Goal: Task Accomplishment & Management: Complete application form

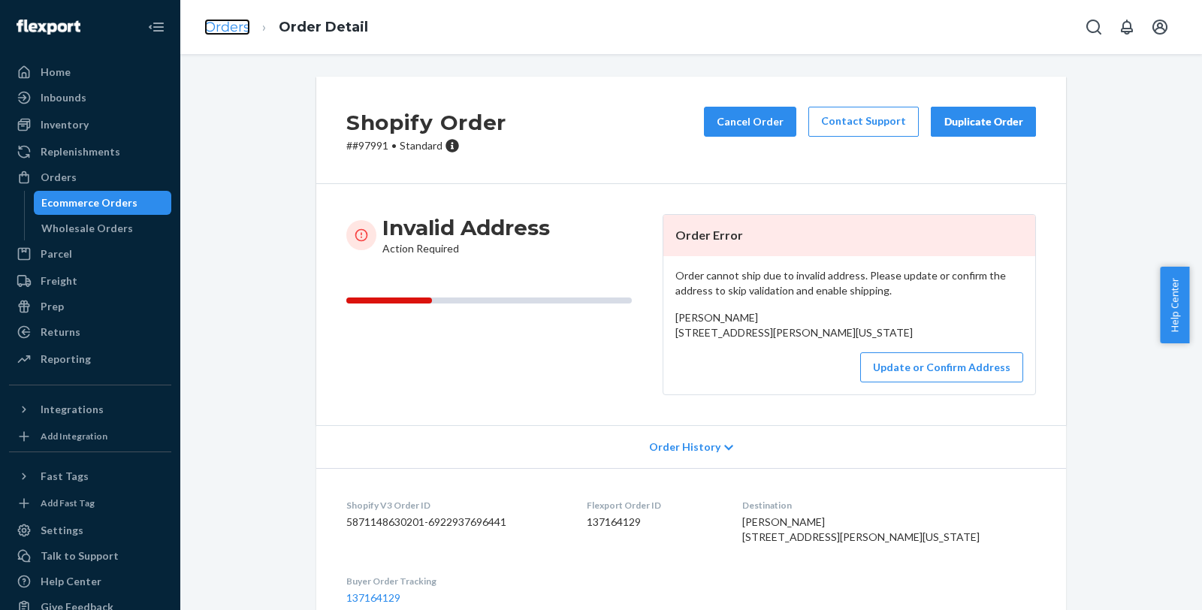
click at [215, 21] on link "Orders" at bounding box center [227, 27] width 46 height 17
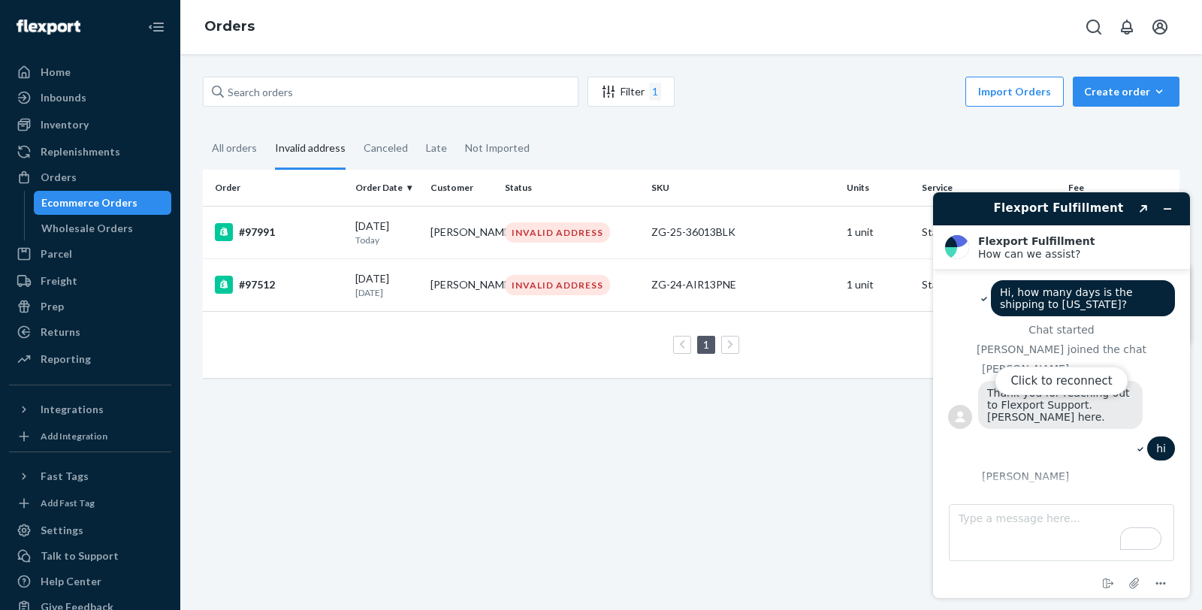
scroll to position [189, 0]
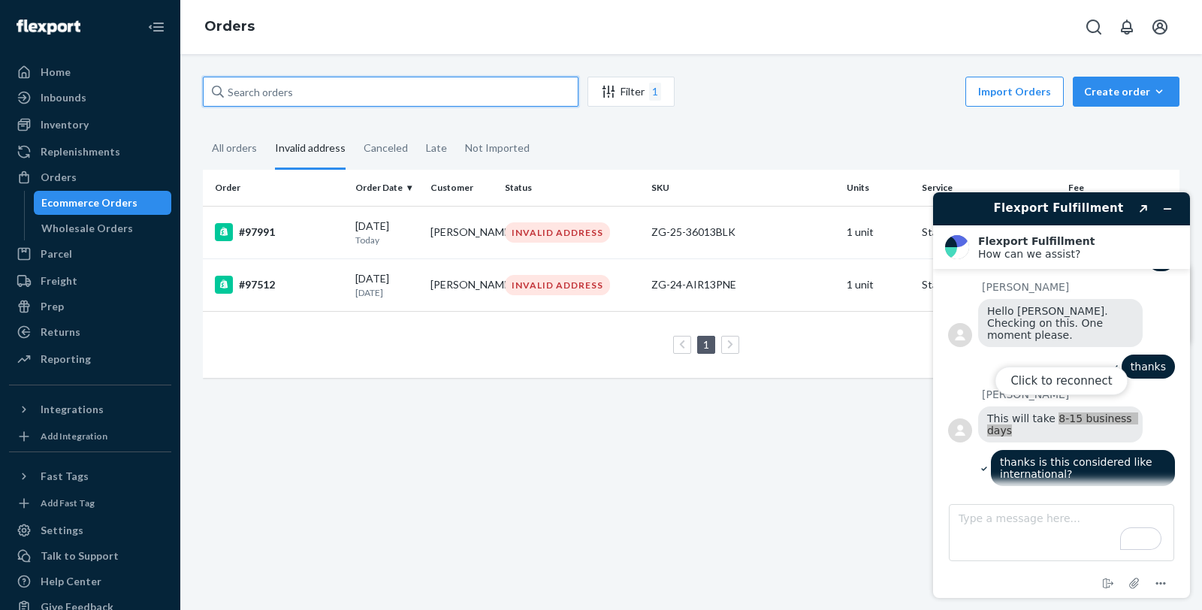
click at [297, 89] on input "text" at bounding box center [391, 92] width 376 height 30
paste input "136503118"
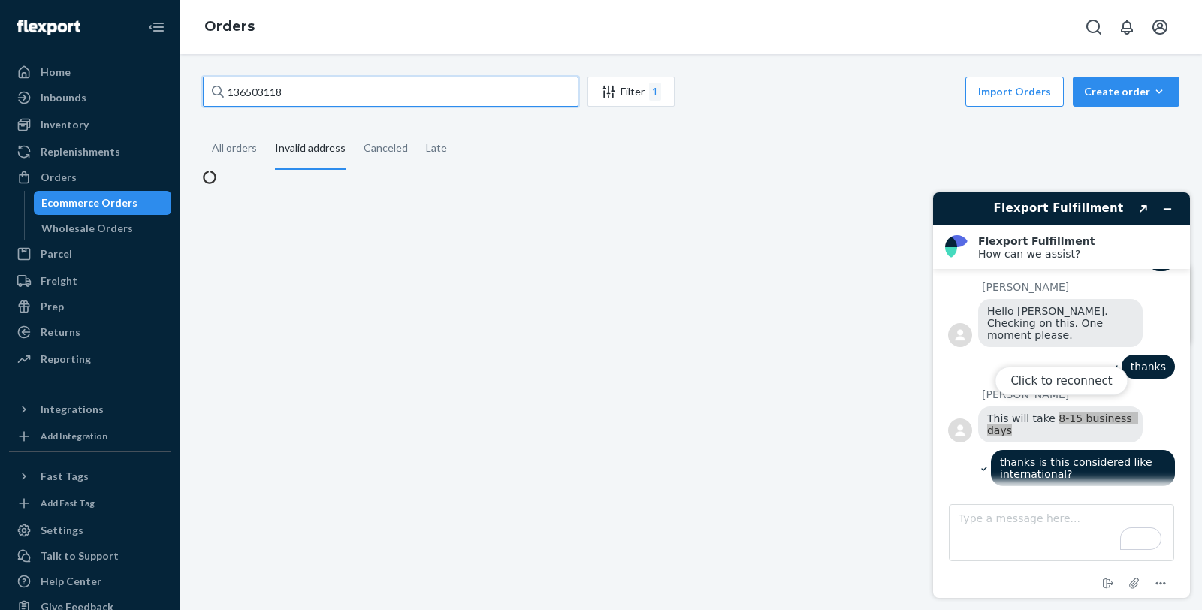
type input "136503118"
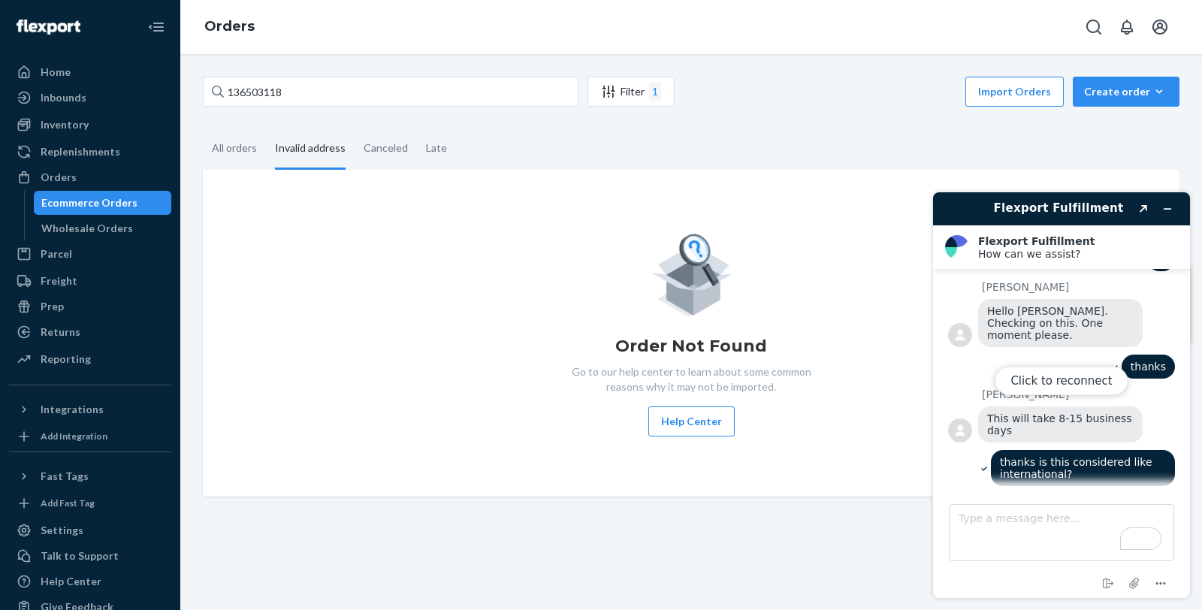
click at [1166, 208] on div "Click to reconnect" at bounding box center [1061, 395] width 257 height 406
click at [300, 88] on input "136503118" at bounding box center [391, 92] width 376 height 30
click at [254, 150] on div "All orders" at bounding box center [234, 148] width 45 height 41
click at [203, 128] on input "All orders" at bounding box center [203, 128] width 0 height 0
click at [336, 90] on input "136503118" at bounding box center [391, 92] width 376 height 30
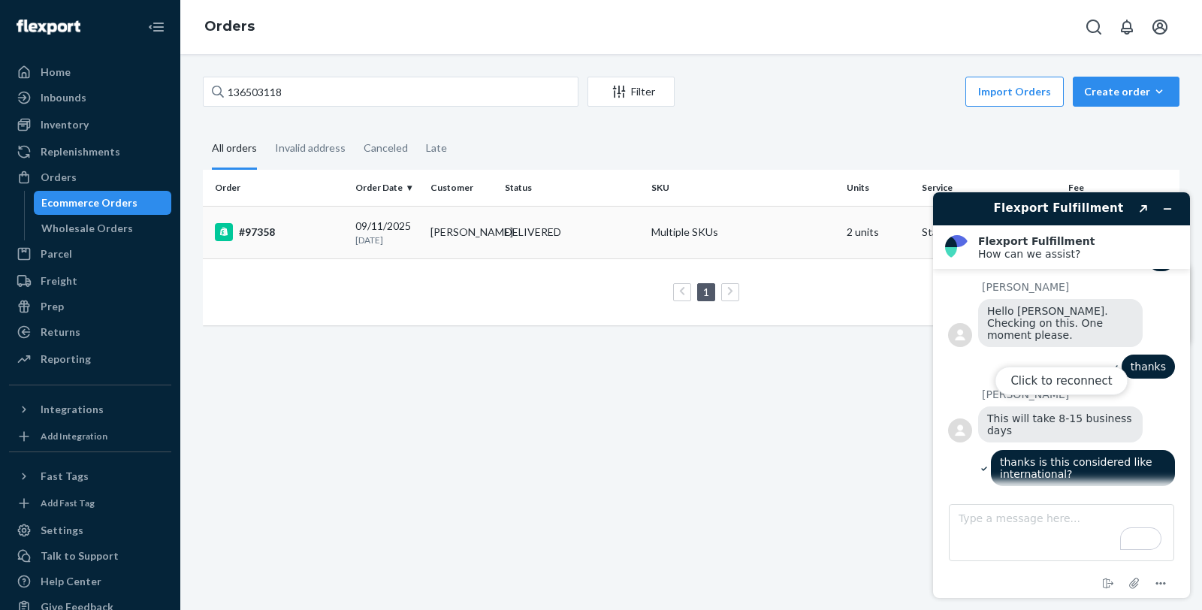
click at [273, 226] on div "#97358" at bounding box center [279, 232] width 128 height 18
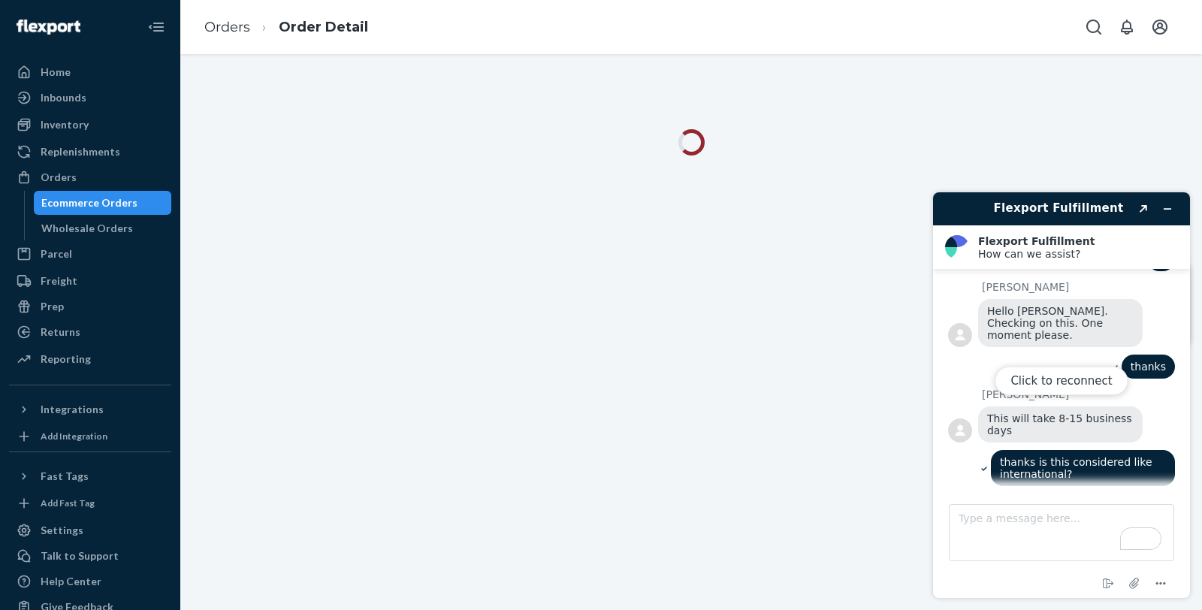
click at [1163, 210] on div "Click to reconnect" at bounding box center [1061, 395] width 257 height 406
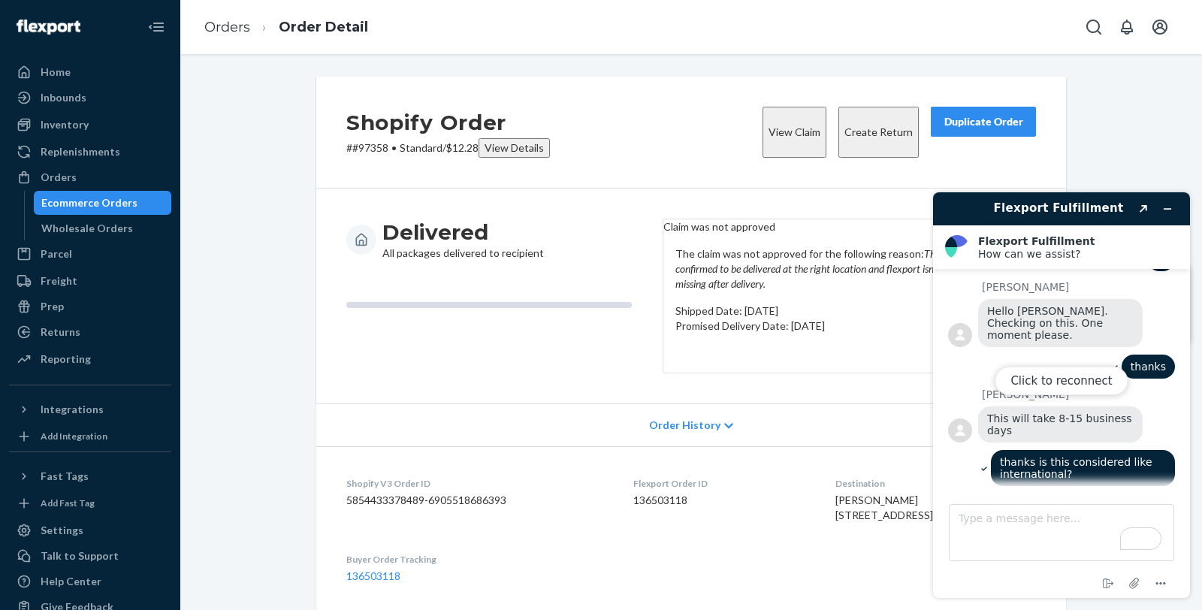
click at [1171, 207] on div "Click to reconnect" at bounding box center [1061, 395] width 257 height 406
click at [1163, 207] on div "Click to reconnect" at bounding box center [1061, 395] width 257 height 406
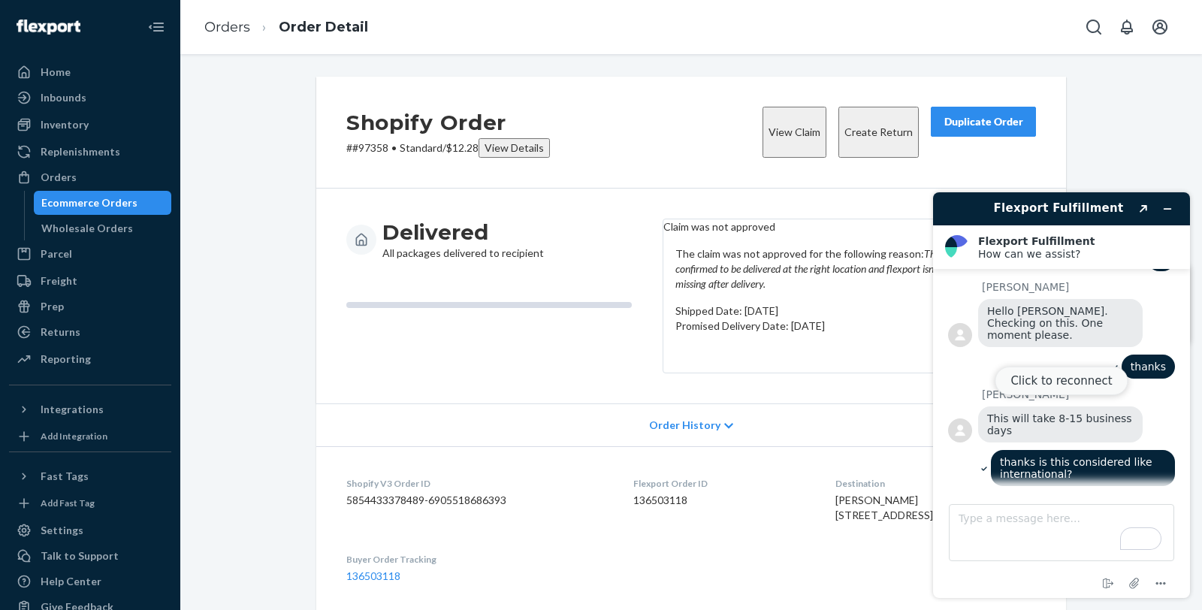
click at [1062, 391] on button "Click to reconnect" at bounding box center [1060, 380] width 133 height 29
click at [1167, 209] on icon "Minimize widget" at bounding box center [1167, 209] width 7 height 0
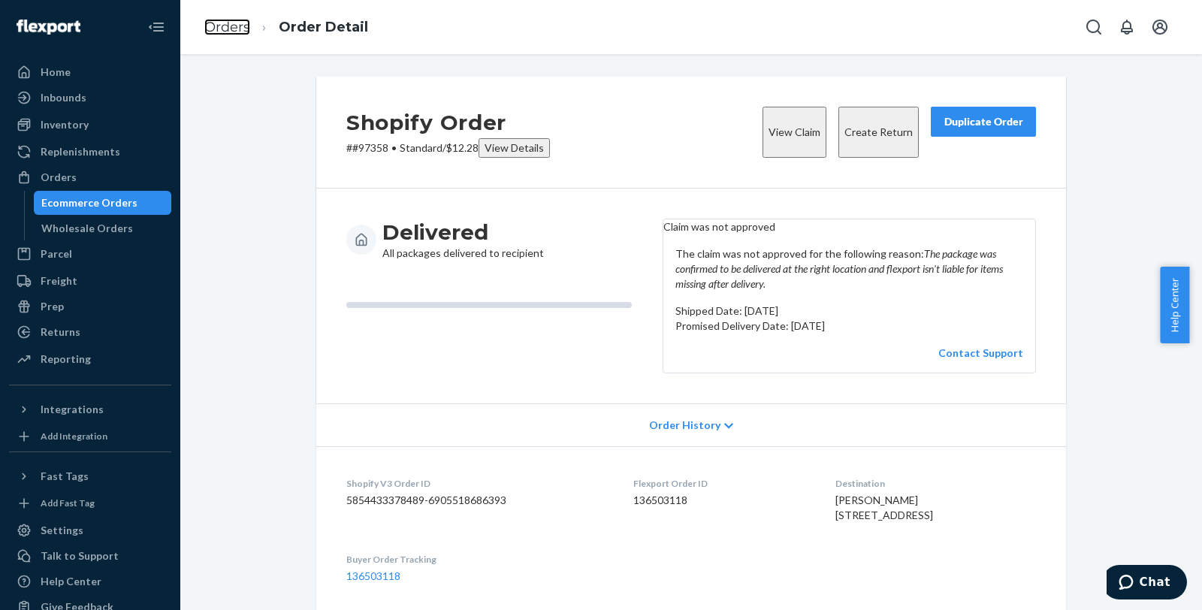
click at [222, 24] on link "Orders" at bounding box center [227, 27] width 46 height 17
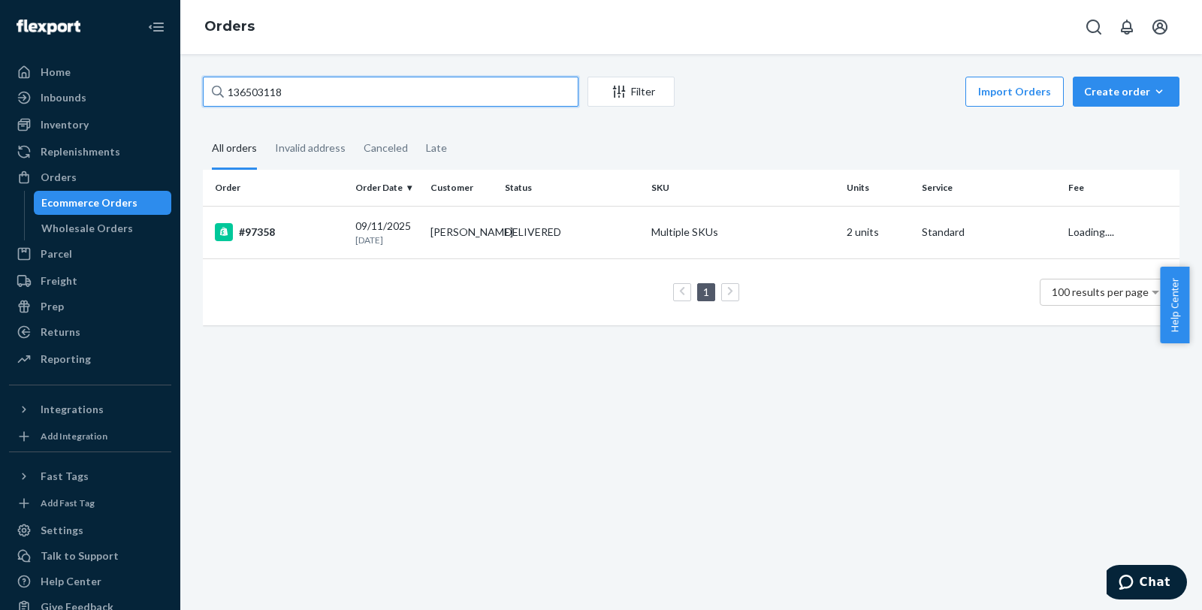
click at [323, 88] on input "136503118" at bounding box center [391, 92] width 376 height 30
paste input "061786"
type input "136061786"
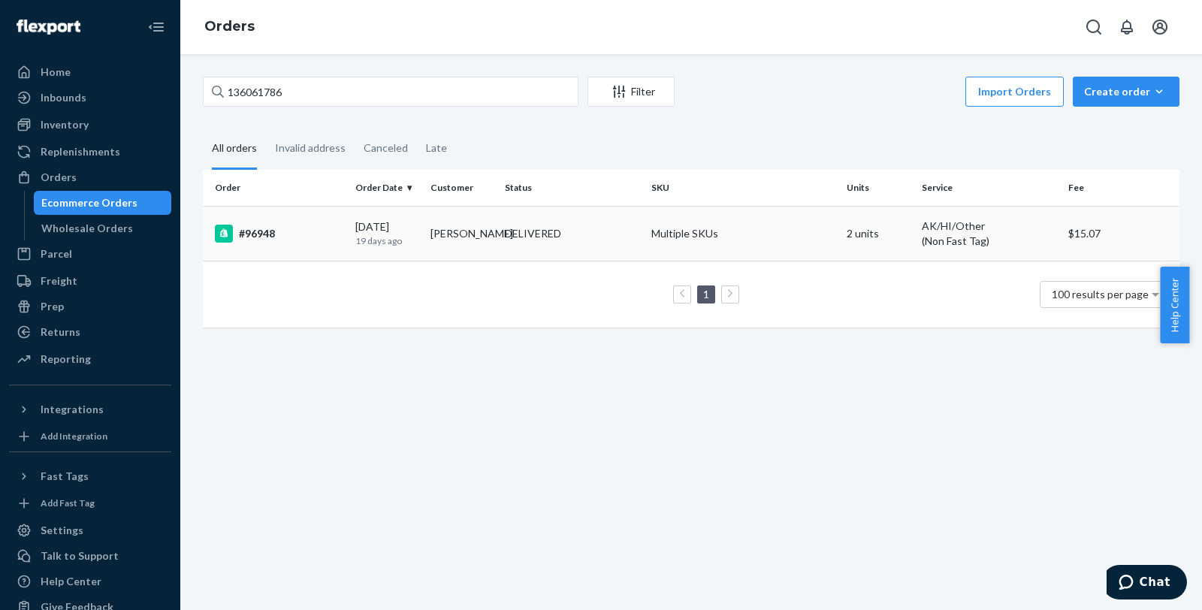
click at [290, 238] on div "#96948" at bounding box center [279, 234] width 128 height 18
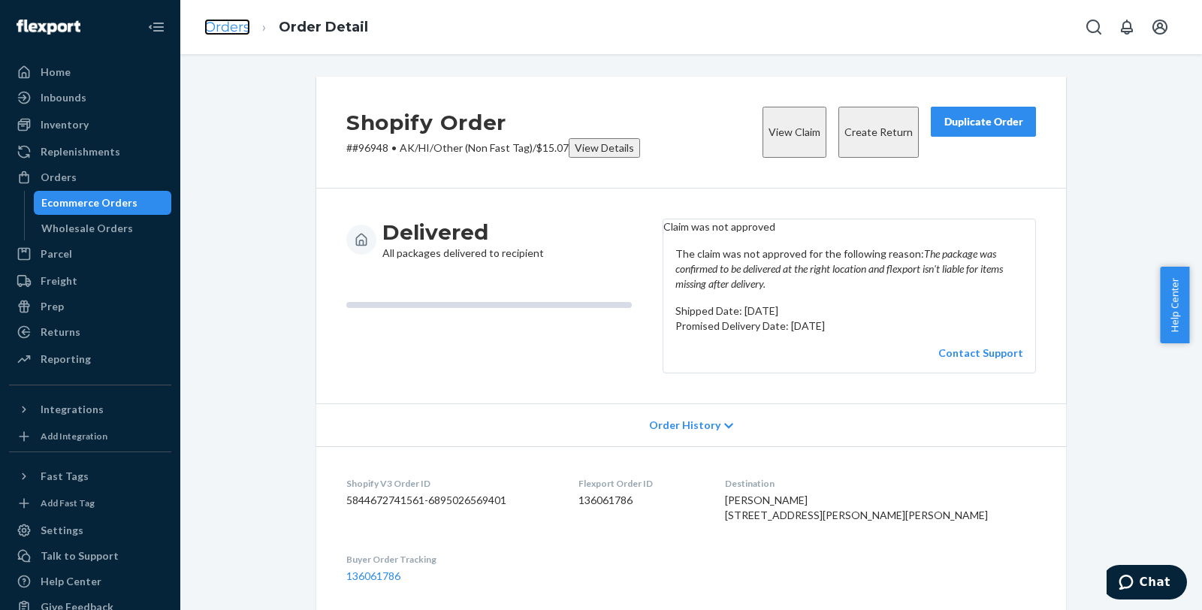
click at [230, 32] on link "Orders" at bounding box center [227, 27] width 46 height 17
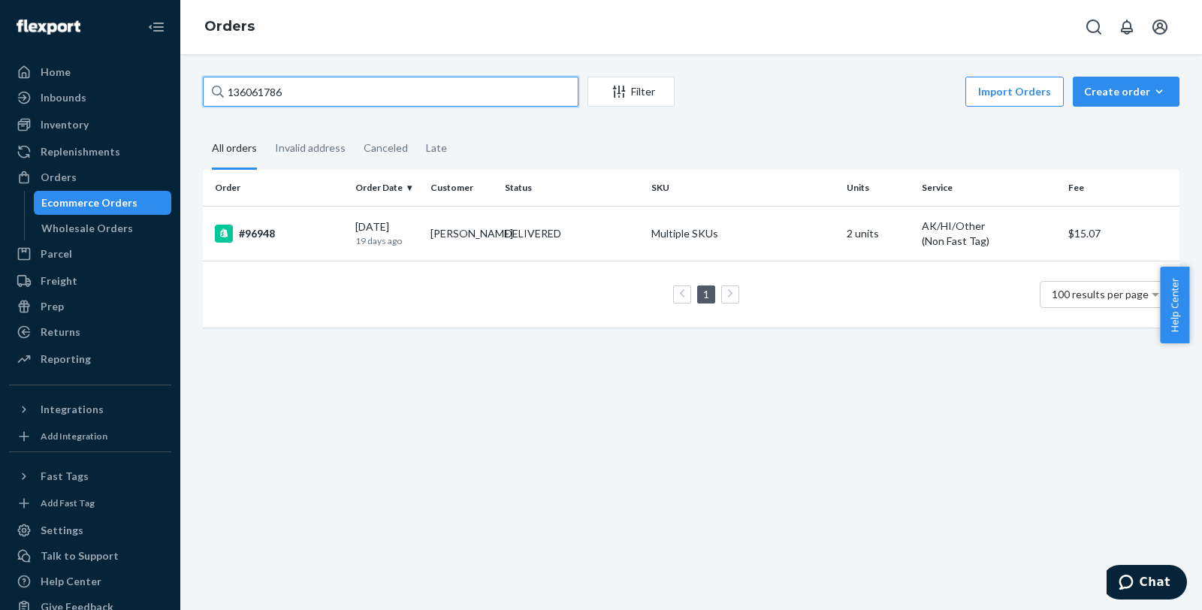
click at [323, 95] on input "136061786" at bounding box center [391, 92] width 376 height 30
paste input "97711"
type input "97711"
click at [279, 234] on div "#97711" at bounding box center [279, 232] width 128 height 18
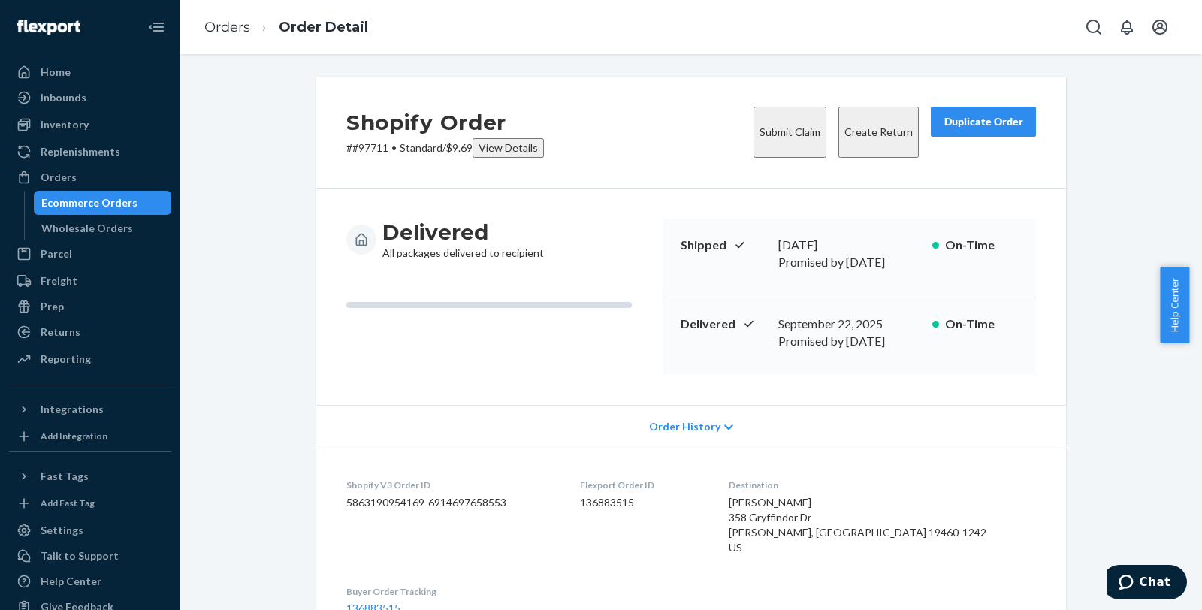
click at [780, 131] on button "Submit Claim" at bounding box center [789, 132] width 73 height 51
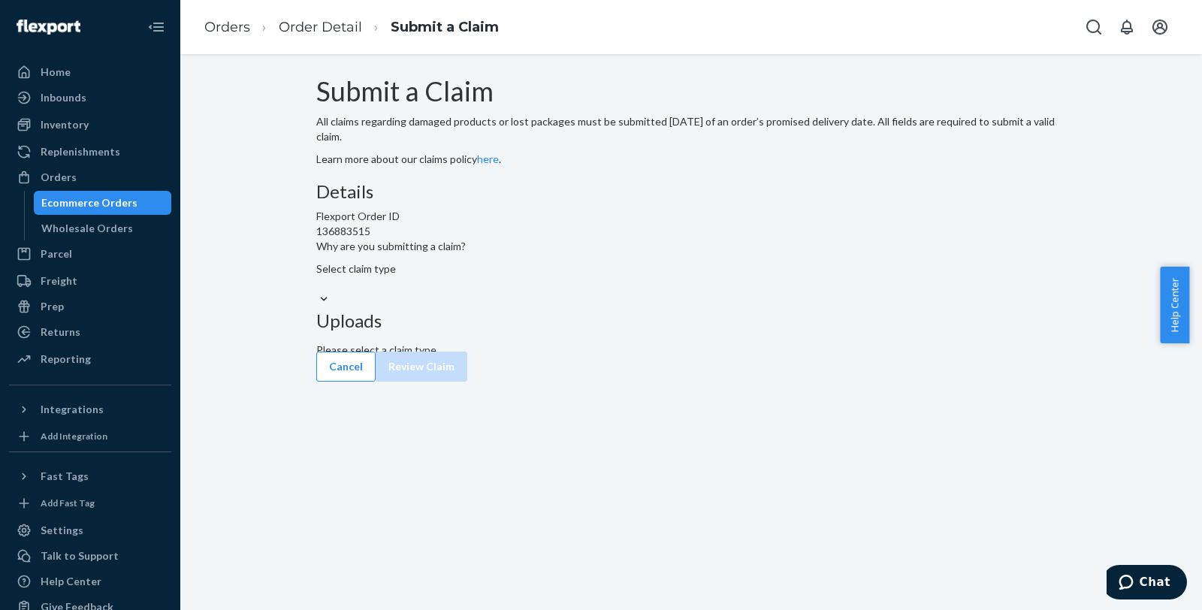
click at [573, 291] on div "Select claim type" at bounding box center [691, 276] width 750 height 30
click at [318, 291] on input "Why are you submitting a claim? Select claim type" at bounding box center [317, 283] width 2 height 15
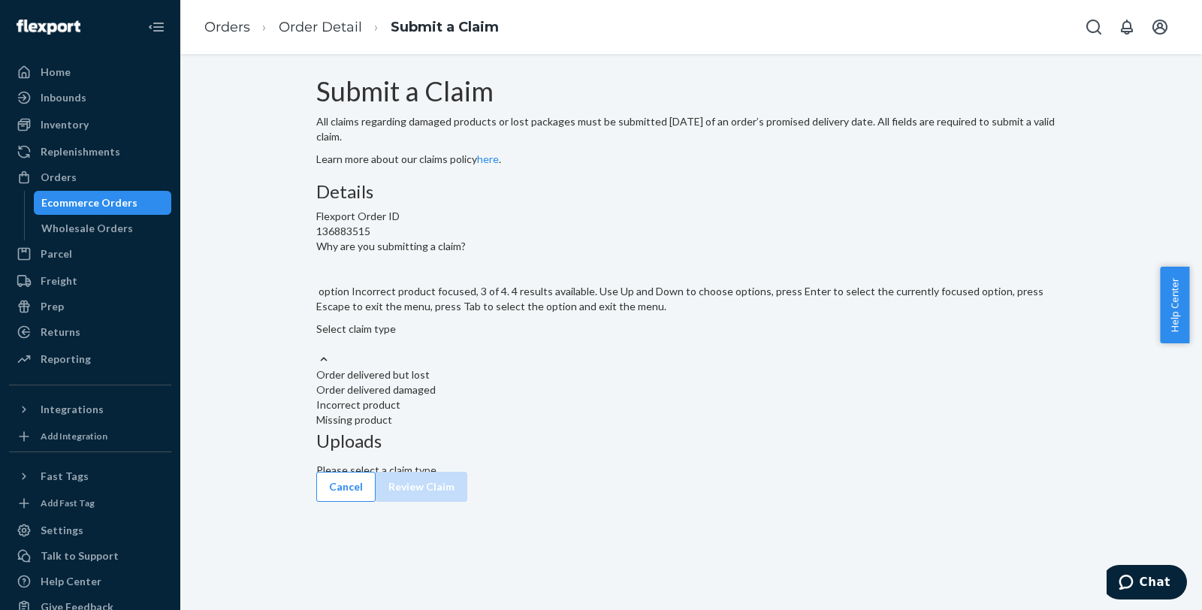
click at [554, 412] on div "Incorrect product" at bounding box center [691, 404] width 750 height 15
click at [318, 351] on input "Why are you submitting a claim? option Incorrect product focused, 3 of 4. 4 res…" at bounding box center [317, 343] width 2 height 15
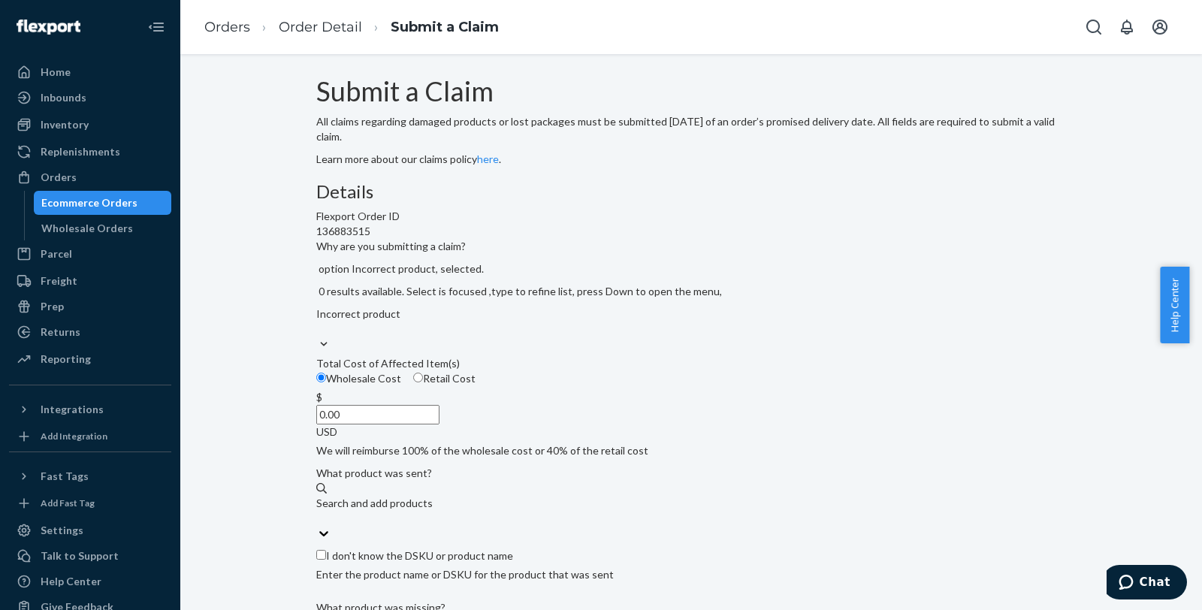
click at [475, 385] on span "Retail Cost" at bounding box center [449, 378] width 53 height 13
click at [423, 382] on input "Retail Cost" at bounding box center [418, 378] width 10 height 10
radio input "true"
radio input "false"
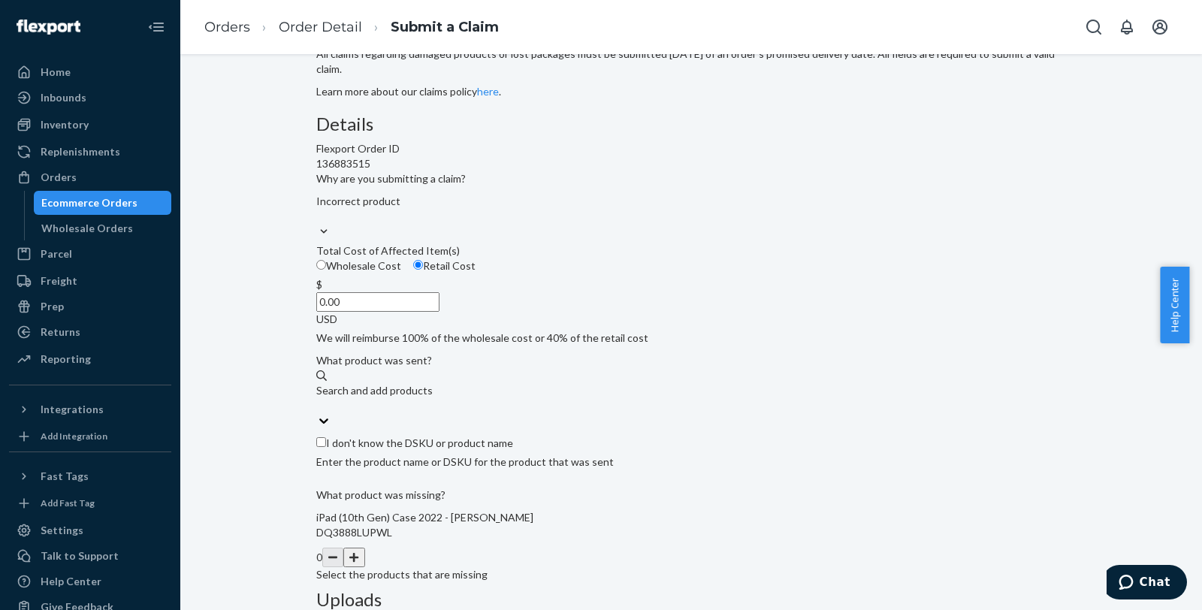
scroll to position [167, 0]
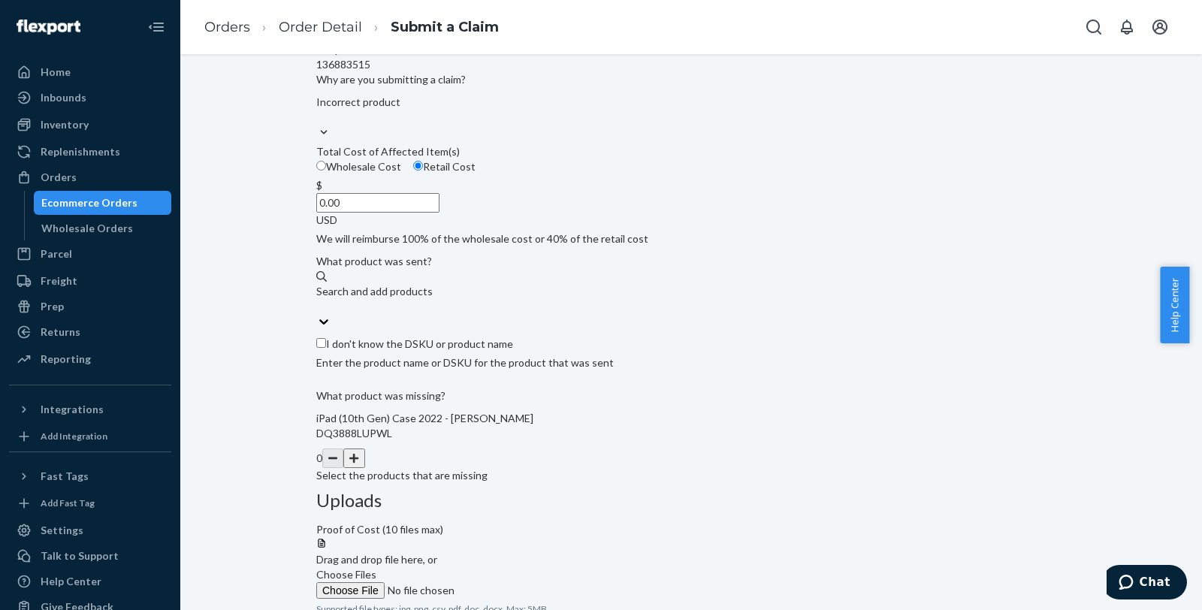
drag, startPoint x: 538, startPoint y: 303, endPoint x: 617, endPoint y: 306, distance: 78.9
click at [617, 228] on div "$ 0.00 USD" at bounding box center [691, 203] width 750 height 50
type input "59.99"
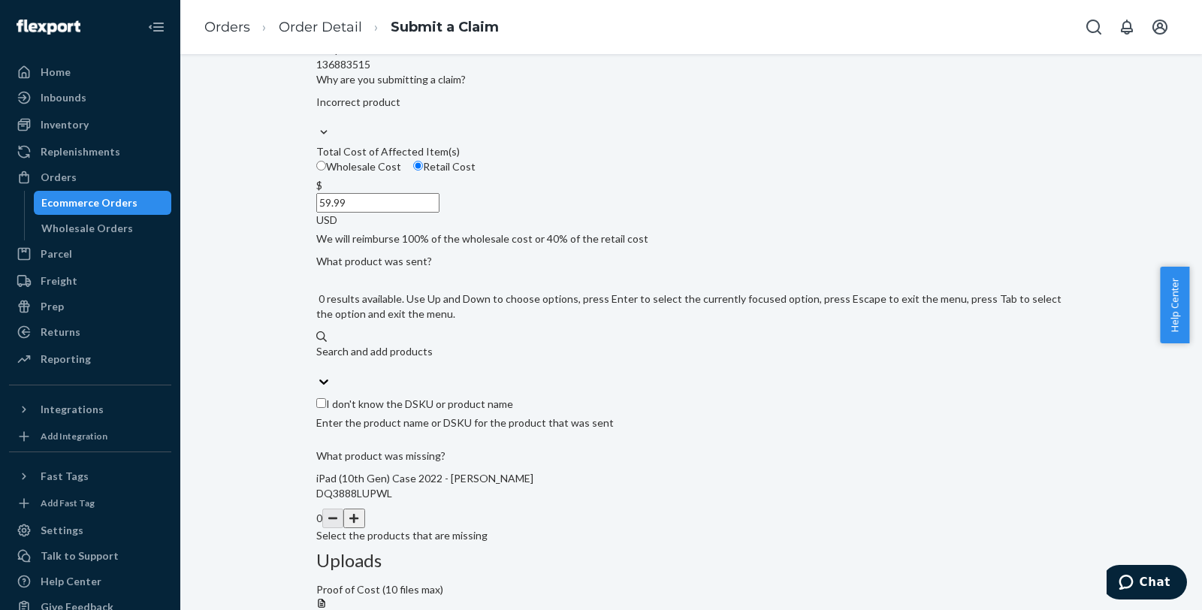
click at [531, 374] on div "Search and add products" at bounding box center [691, 359] width 750 height 30
click at [318, 374] on input "0 results available. Use Up and Down to choose options, press Enter to select t…" at bounding box center [317, 366] width 2 height 15
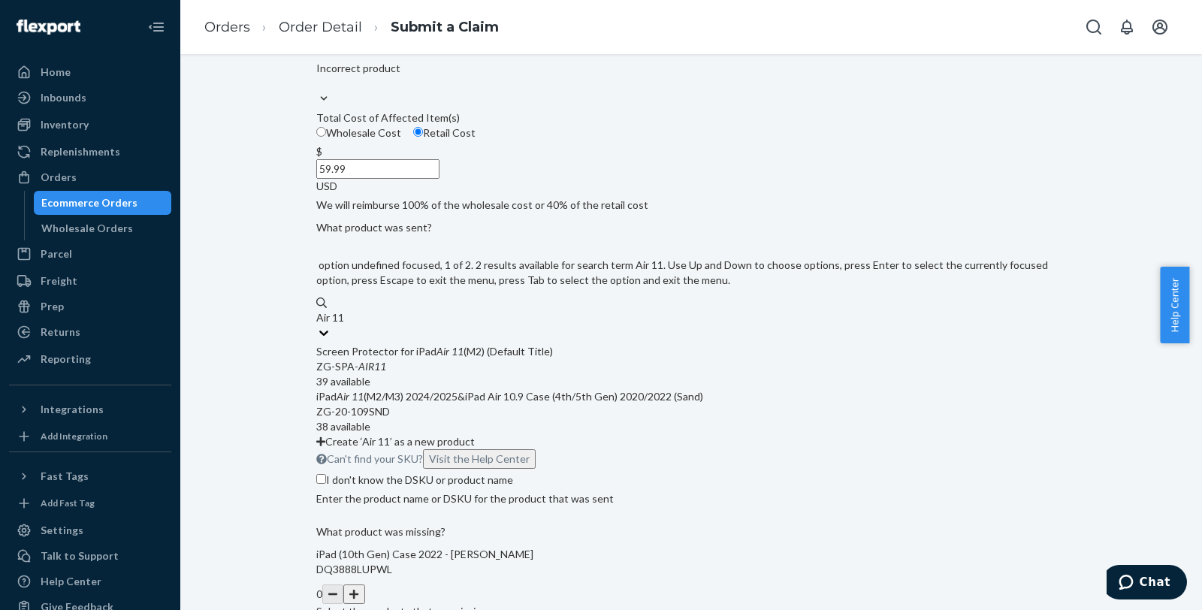
scroll to position [219, 0]
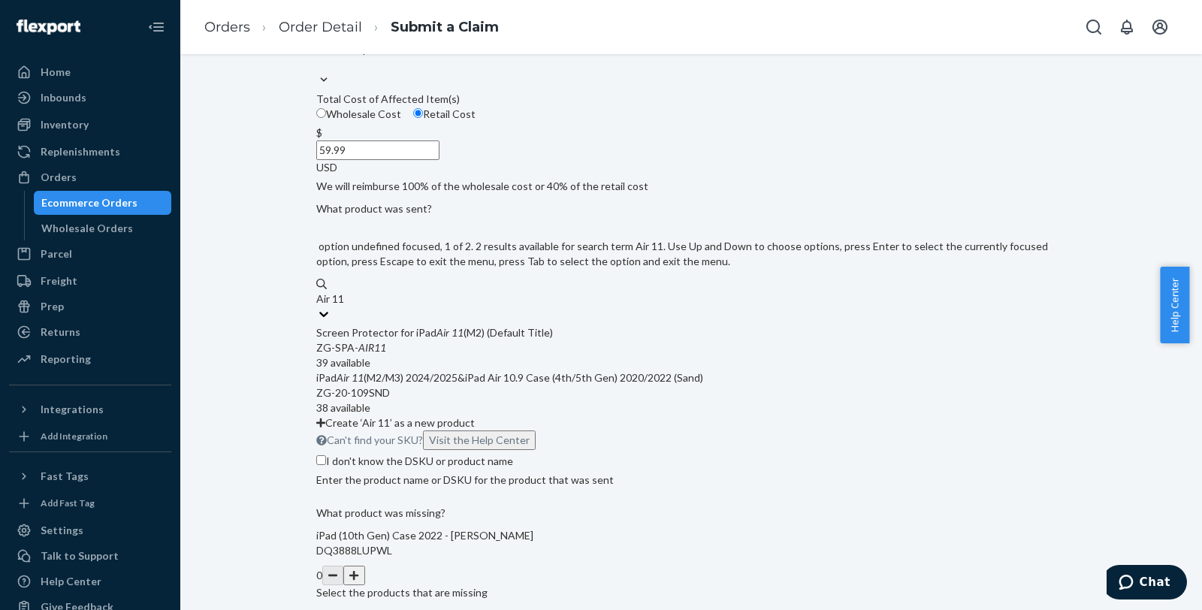
type input "Air 11"
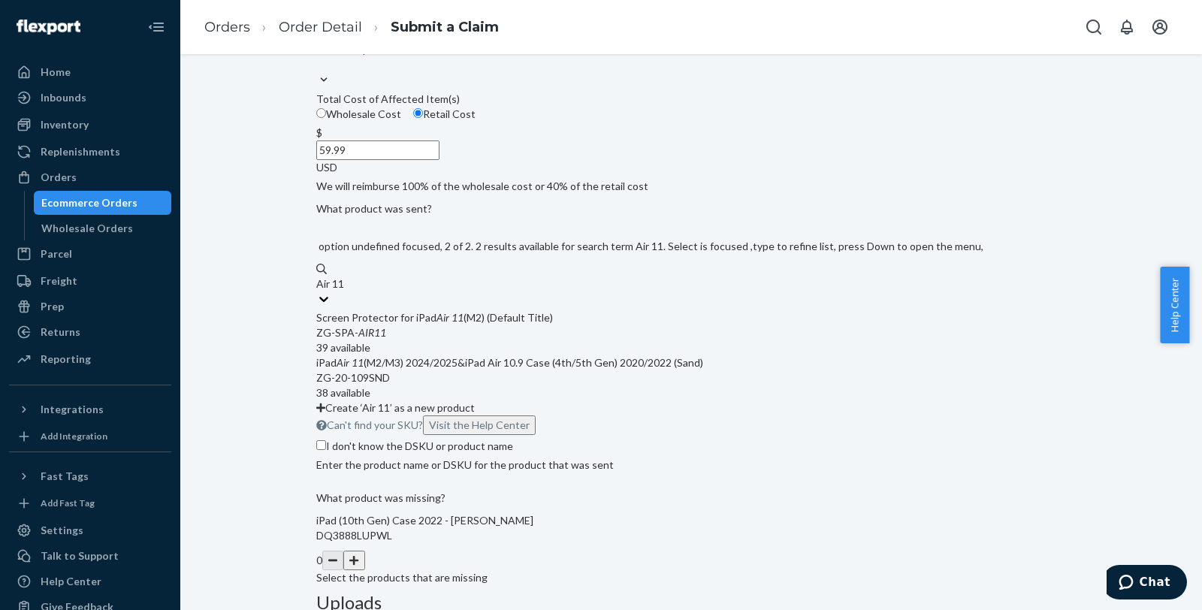
type input "Air 11"
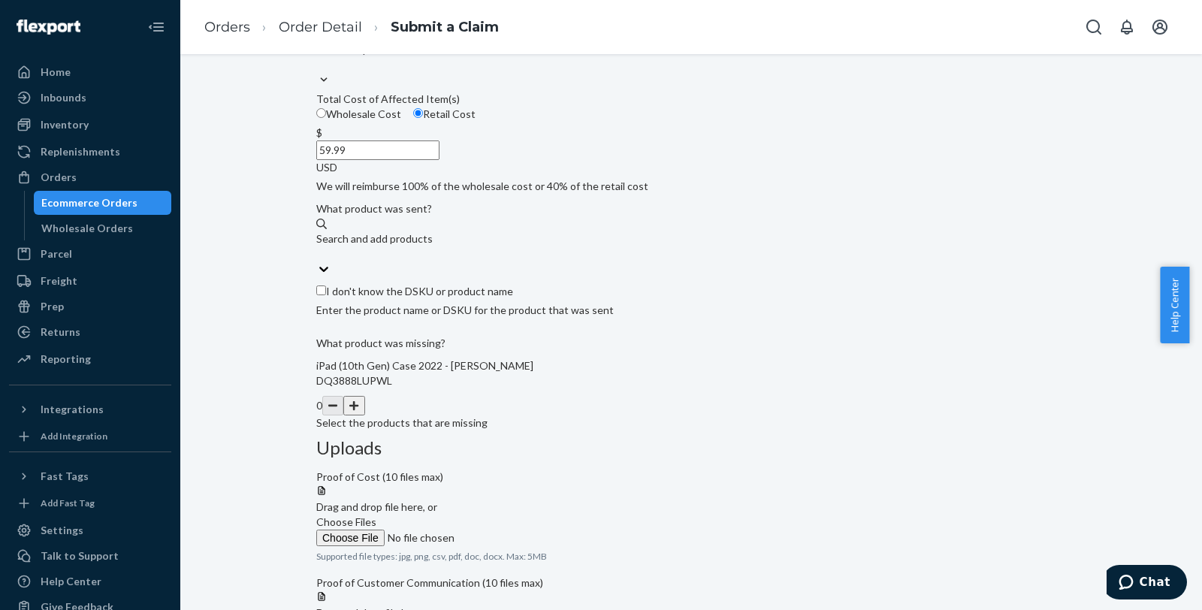
click at [648, 354] on div "Details Flexport Order ID 136883515 Why are you submitting a claim? Incorrect p…" at bounding box center [691, 196] width 750 height 468
click at [468, 261] on div "Search and add products" at bounding box center [691, 246] width 750 height 30
click at [318, 261] on input "Search and add products" at bounding box center [317, 253] width 2 height 15
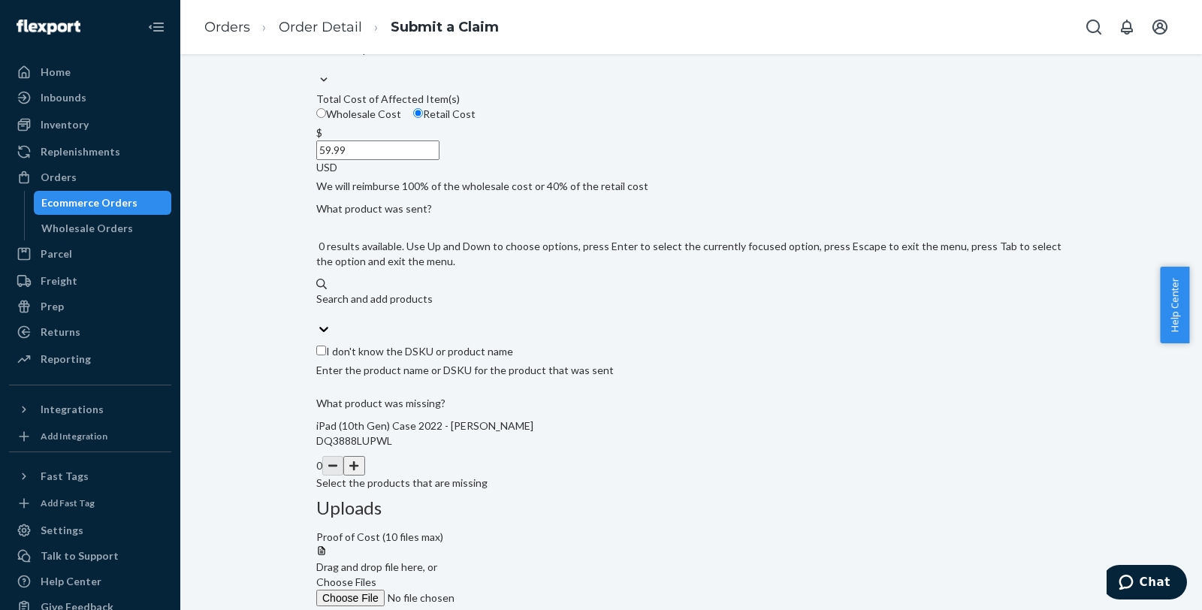
paste input "ZG-20-109P"
type input "ZG-20-109P"
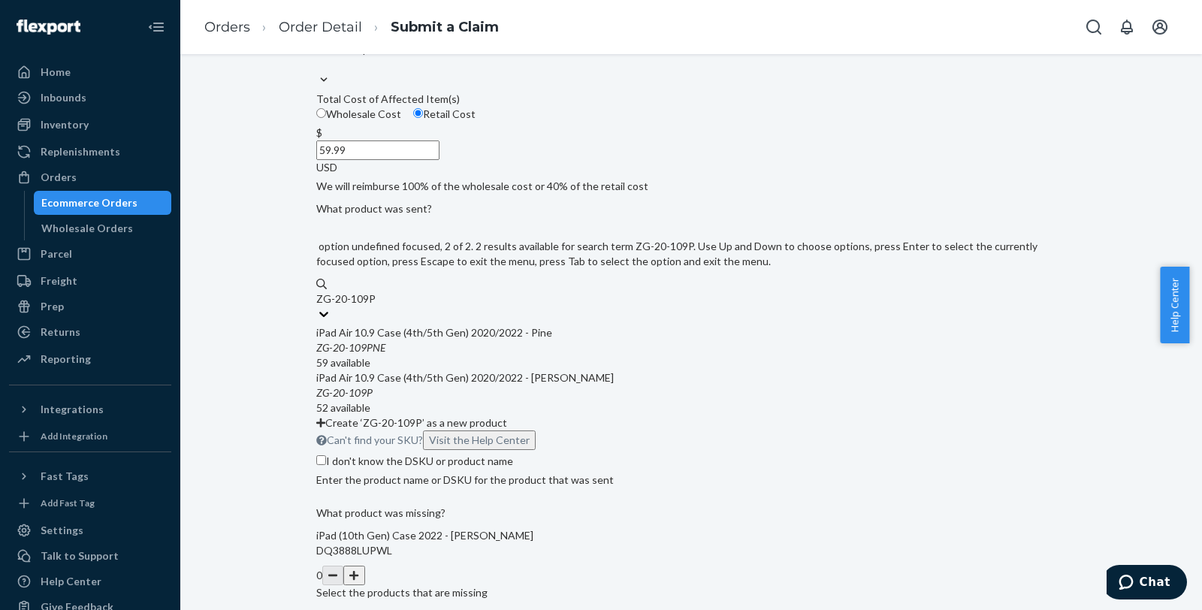
click at [485, 385] on div "iPad Air 10.9 Case (4th/5th Gen) 2020/2022 - [PERSON_NAME]" at bounding box center [691, 377] width 750 height 15
click at [376, 306] on input "ZG-20-109P" at bounding box center [345, 298] width 59 height 15
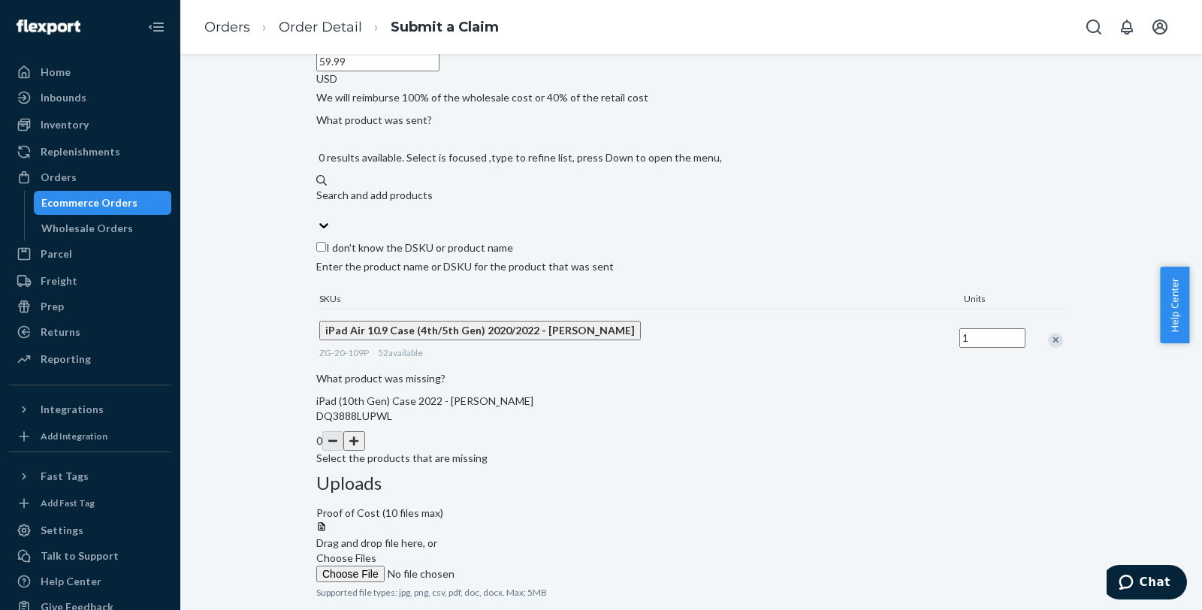
scroll to position [309, 0]
click at [364, 449] on button "button" at bounding box center [353, 440] width 21 height 20
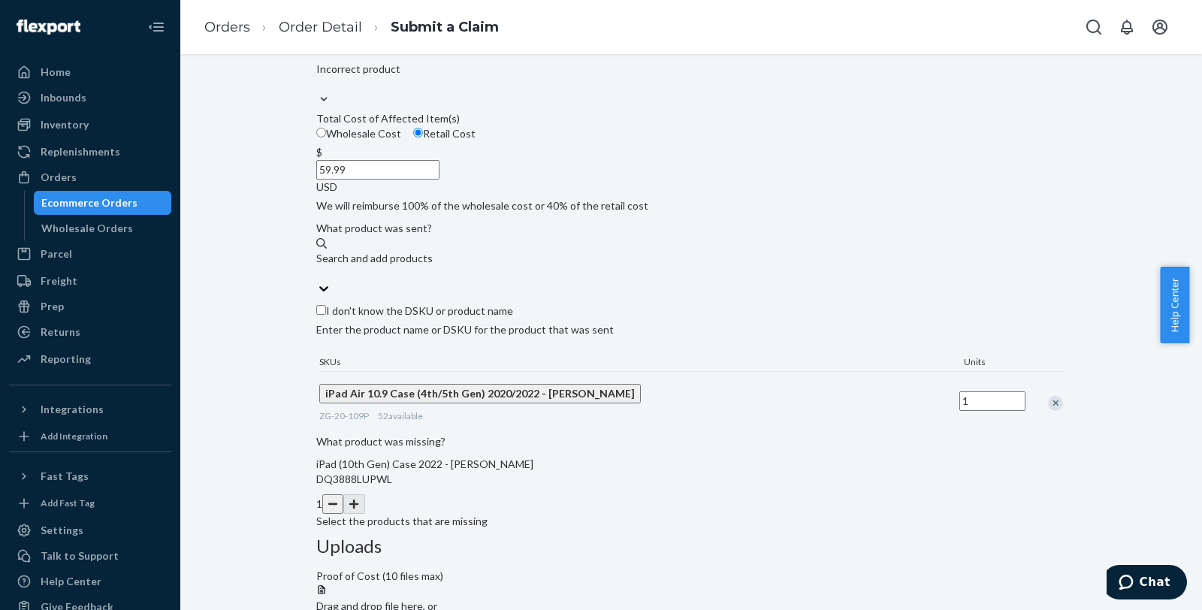
scroll to position [59, 0]
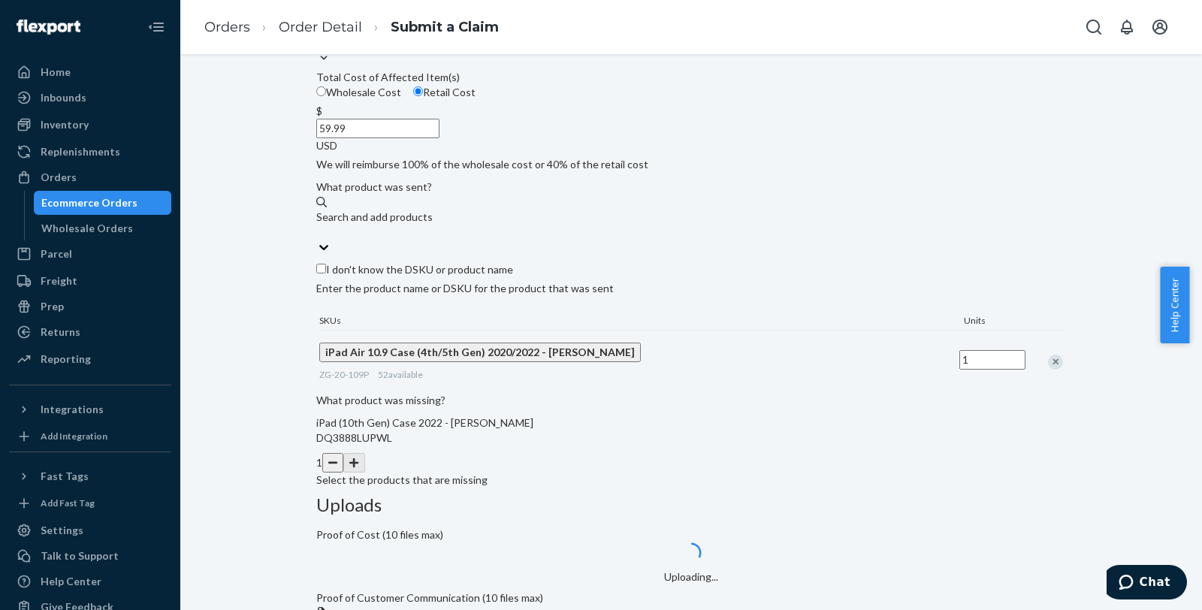
scroll to position [309, 0]
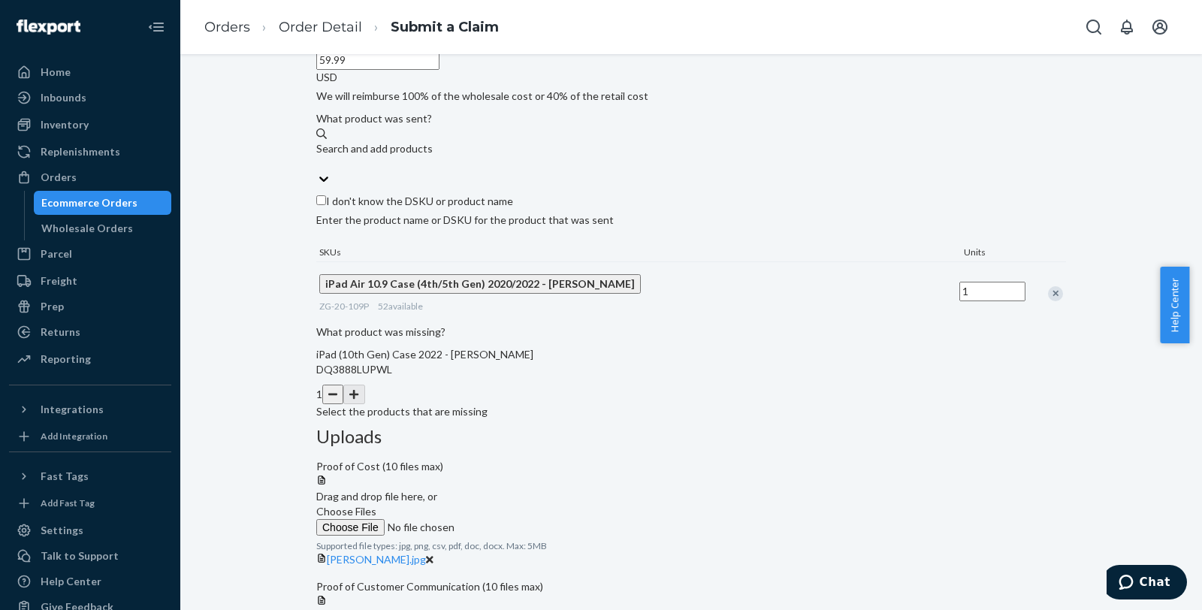
click at [850, 594] on div at bounding box center [691, 594] width 750 height 0
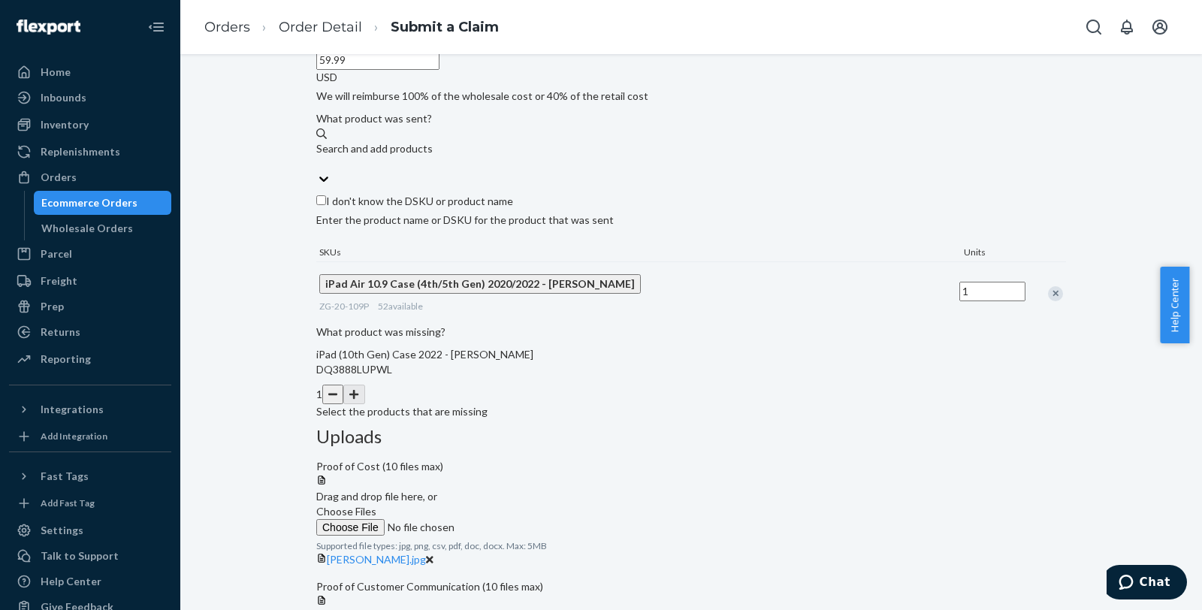
click at [1078, 493] on div "Submit a Claim All claims regarding damaged products or lost packages must be s…" at bounding box center [691, 257] width 999 height 980
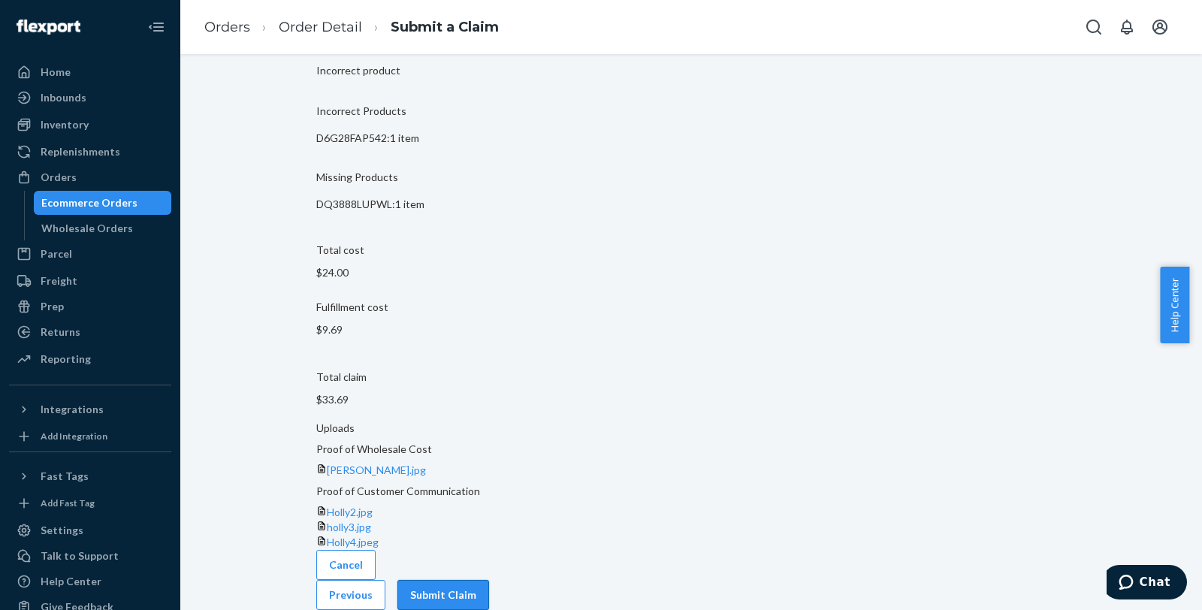
scroll to position [72, 0]
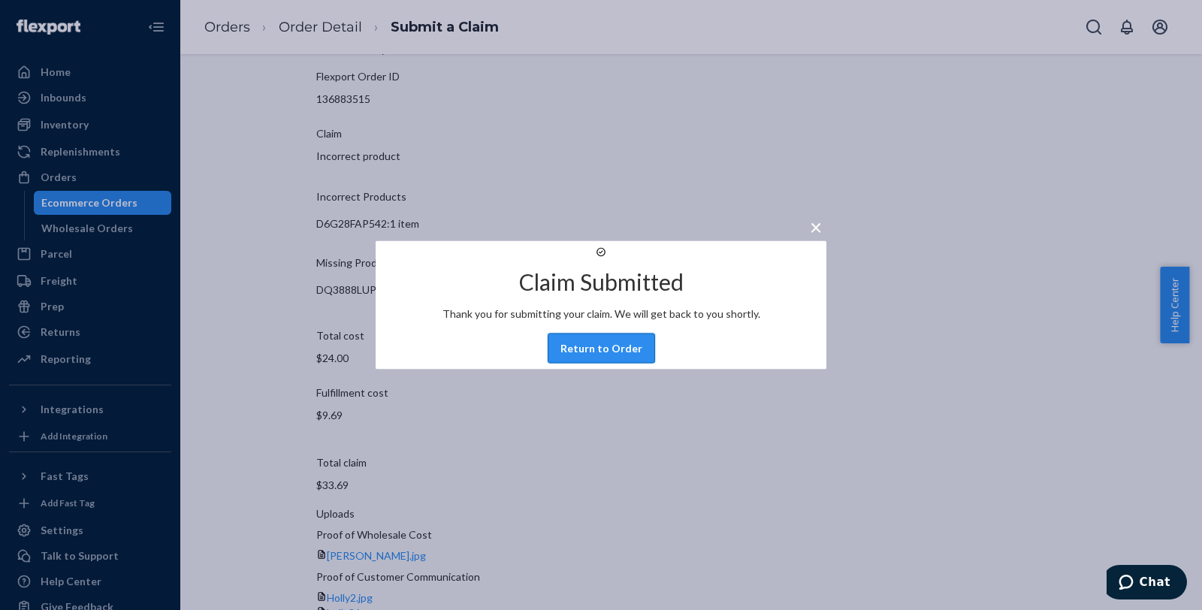
click at [612, 363] on button "Return to Order" at bounding box center [600, 348] width 107 height 30
